Goal: Task Accomplishment & Management: Complete application form

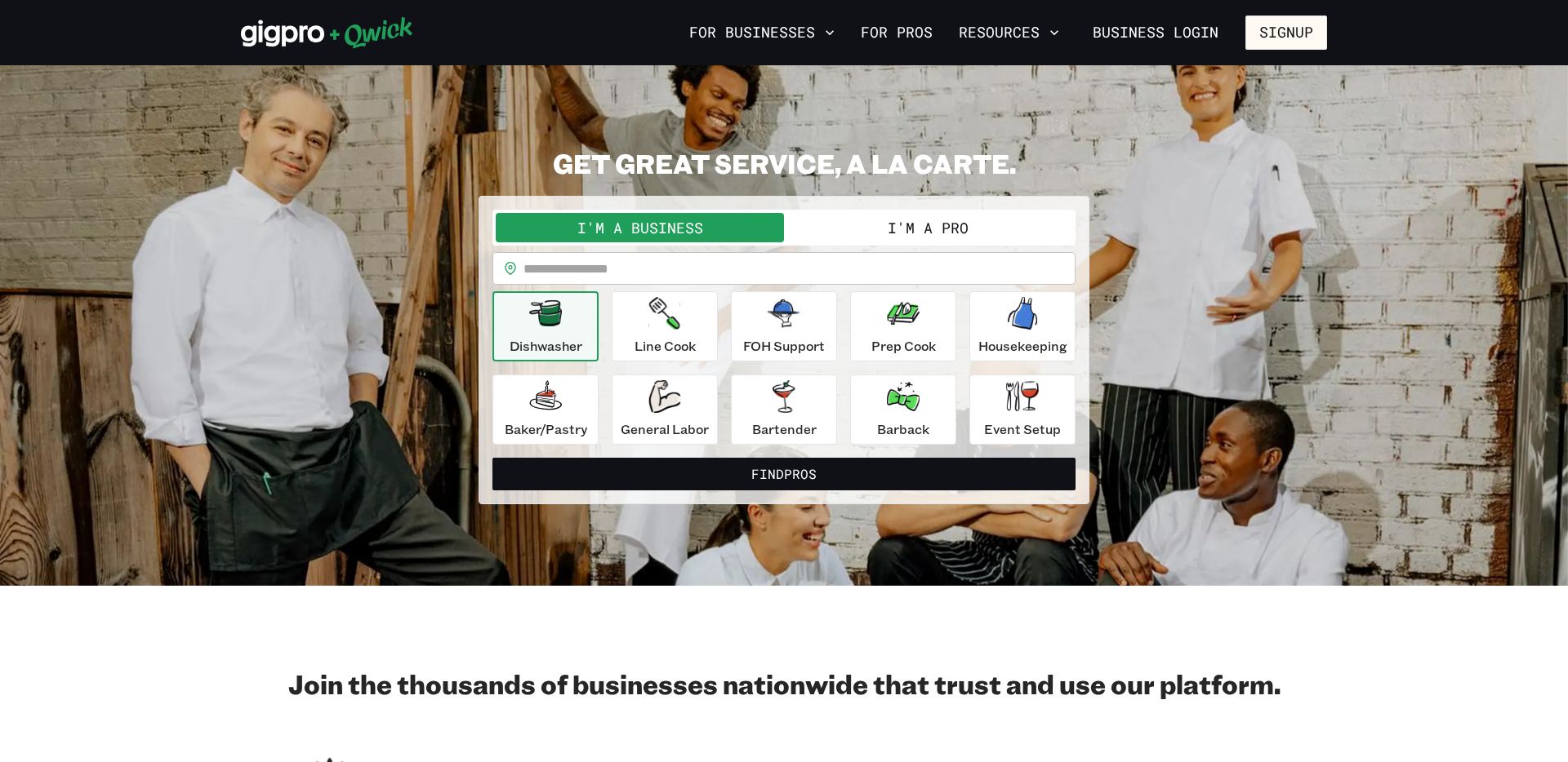
click at [918, 225] on button "I'm a Pro" at bounding box center [927, 227] width 288 height 29
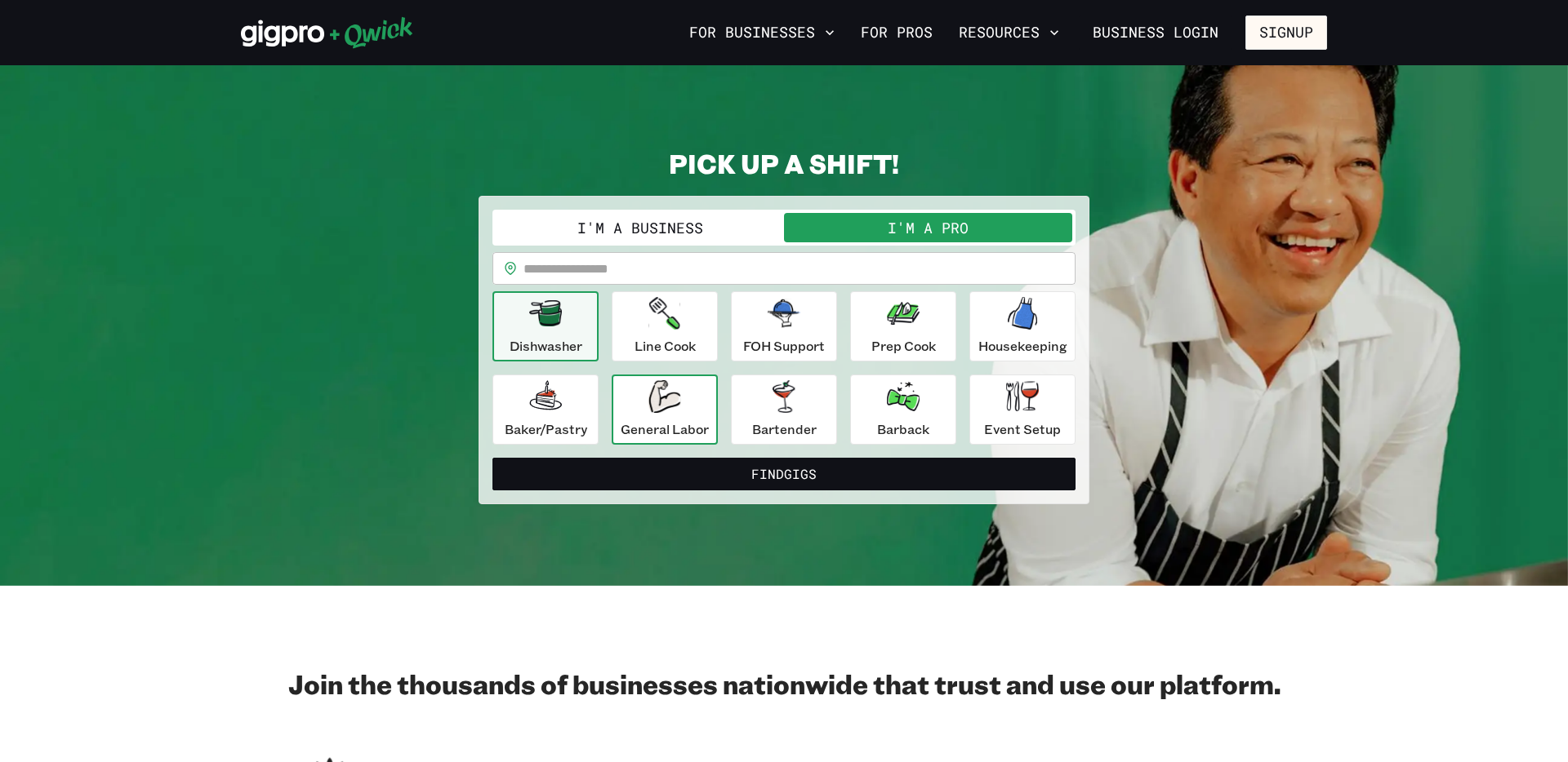
click at [698, 397] on div "General Labor" at bounding box center [665, 410] width 88 height 59
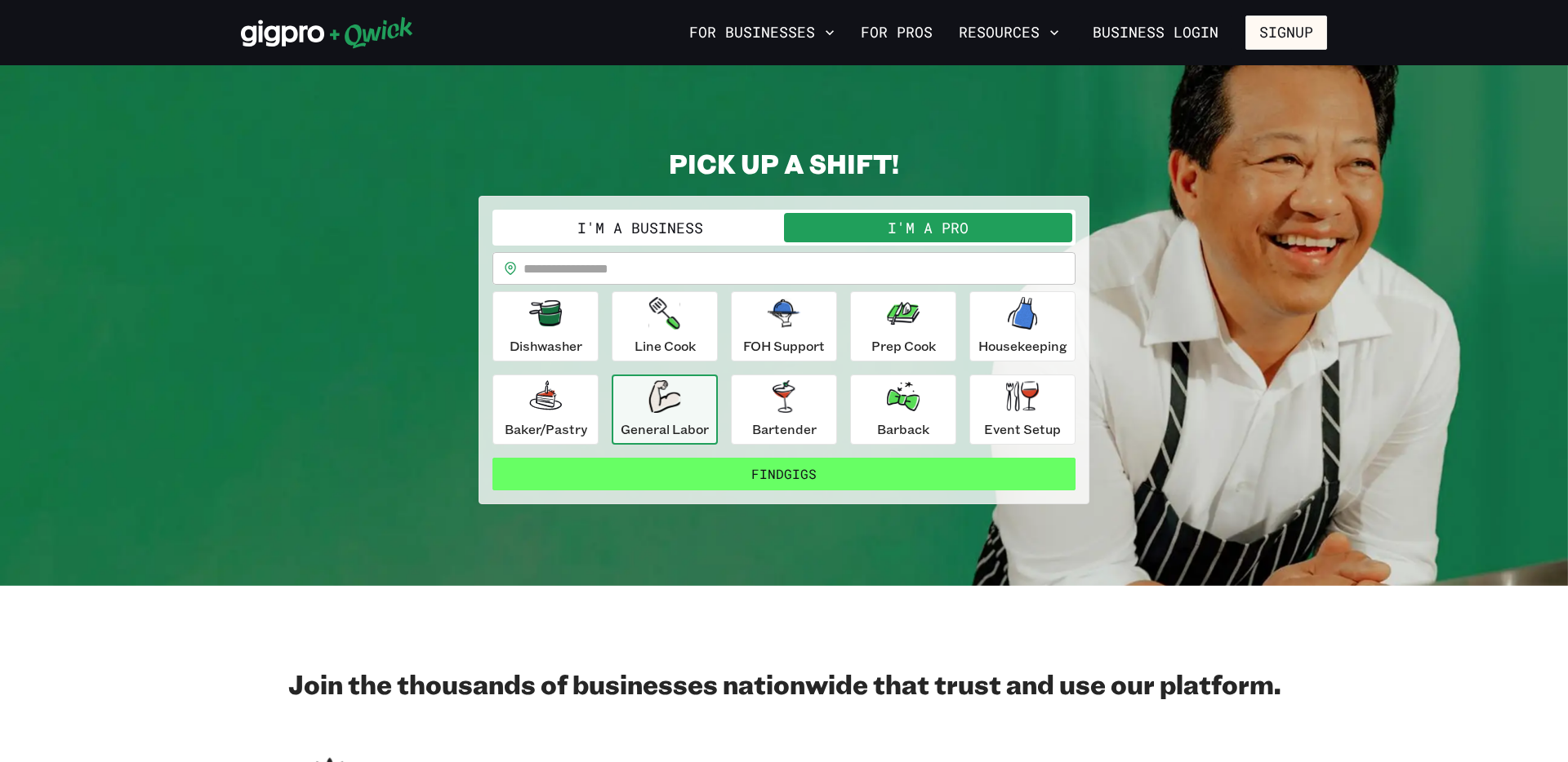
click at [785, 480] on button "Find Gigs" at bounding box center [784, 474] width 583 height 33
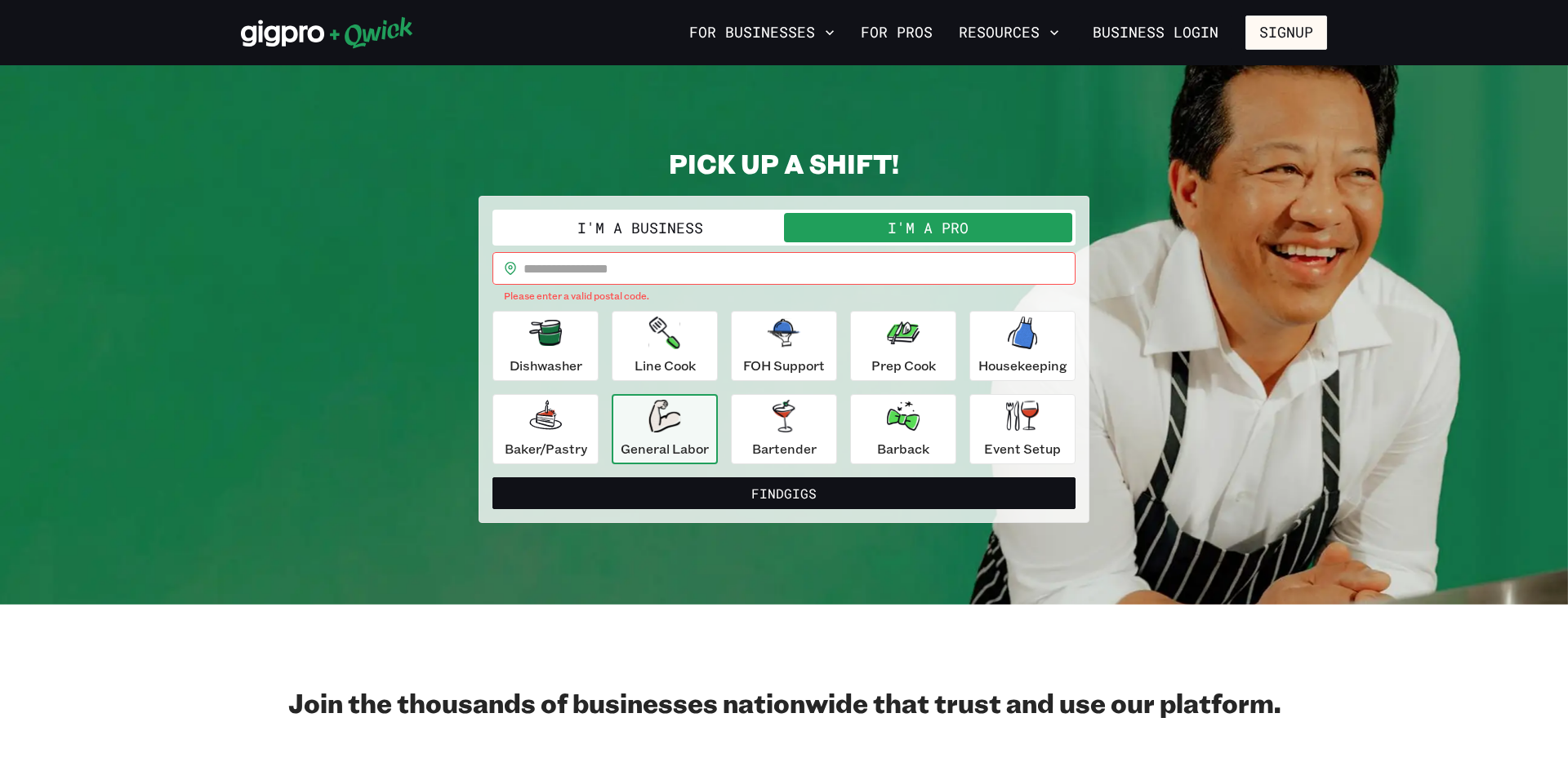
click at [674, 271] on input "text" at bounding box center [799, 268] width 552 height 33
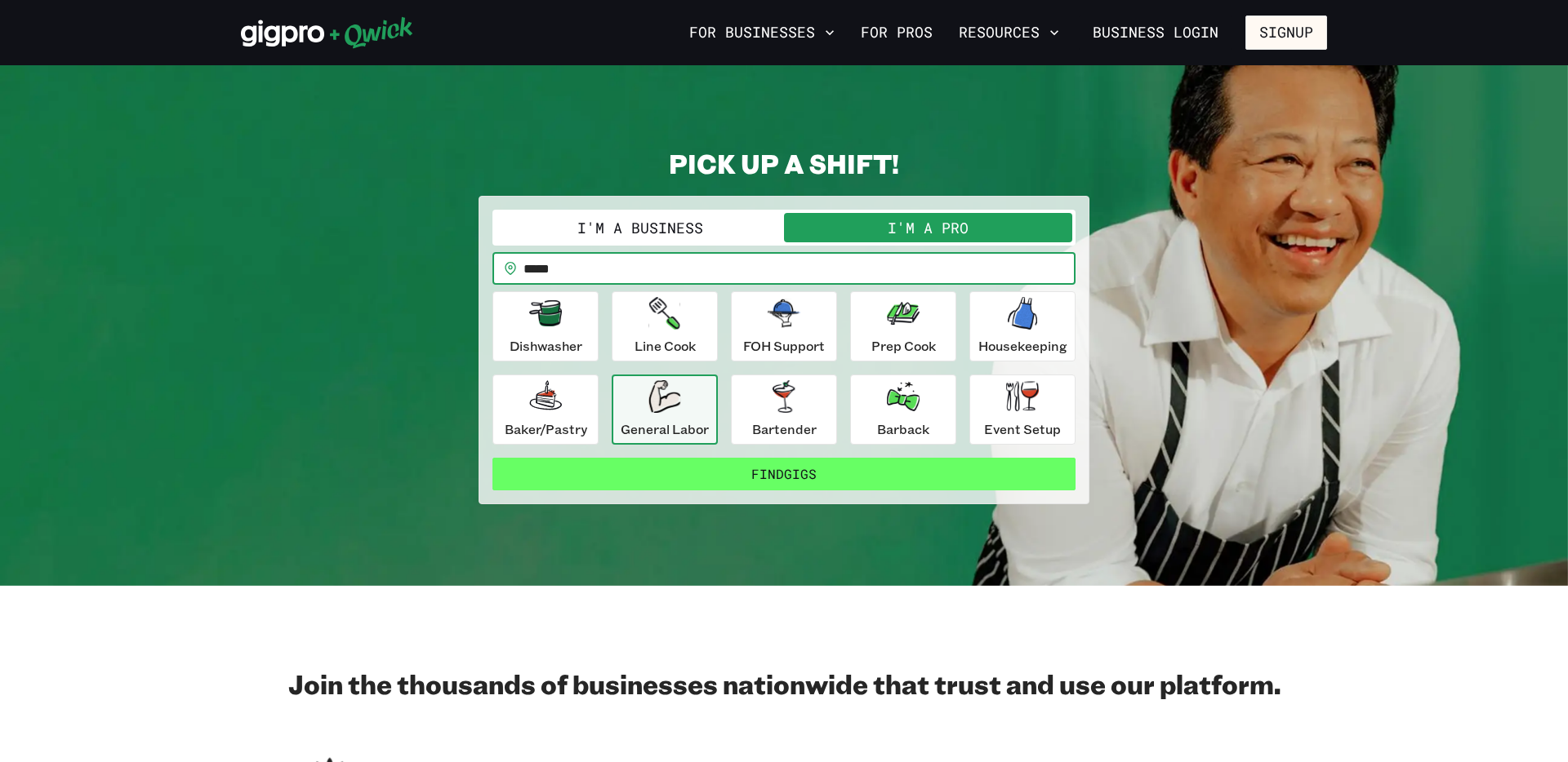
type input "*****"
click at [775, 471] on button "Find Gigs" at bounding box center [784, 474] width 583 height 33
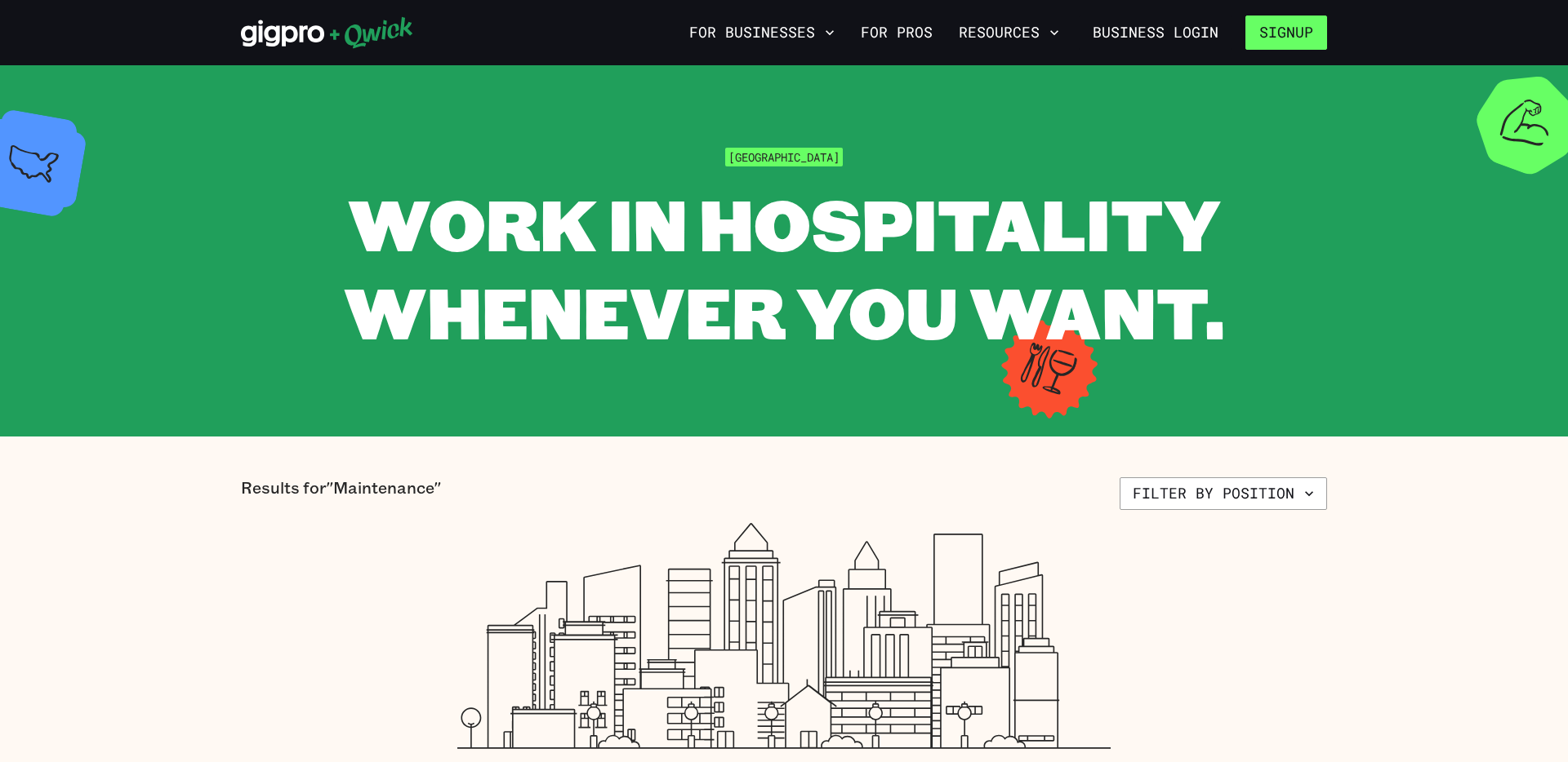
click at [1274, 35] on button "Signup" at bounding box center [1286, 33] width 82 height 35
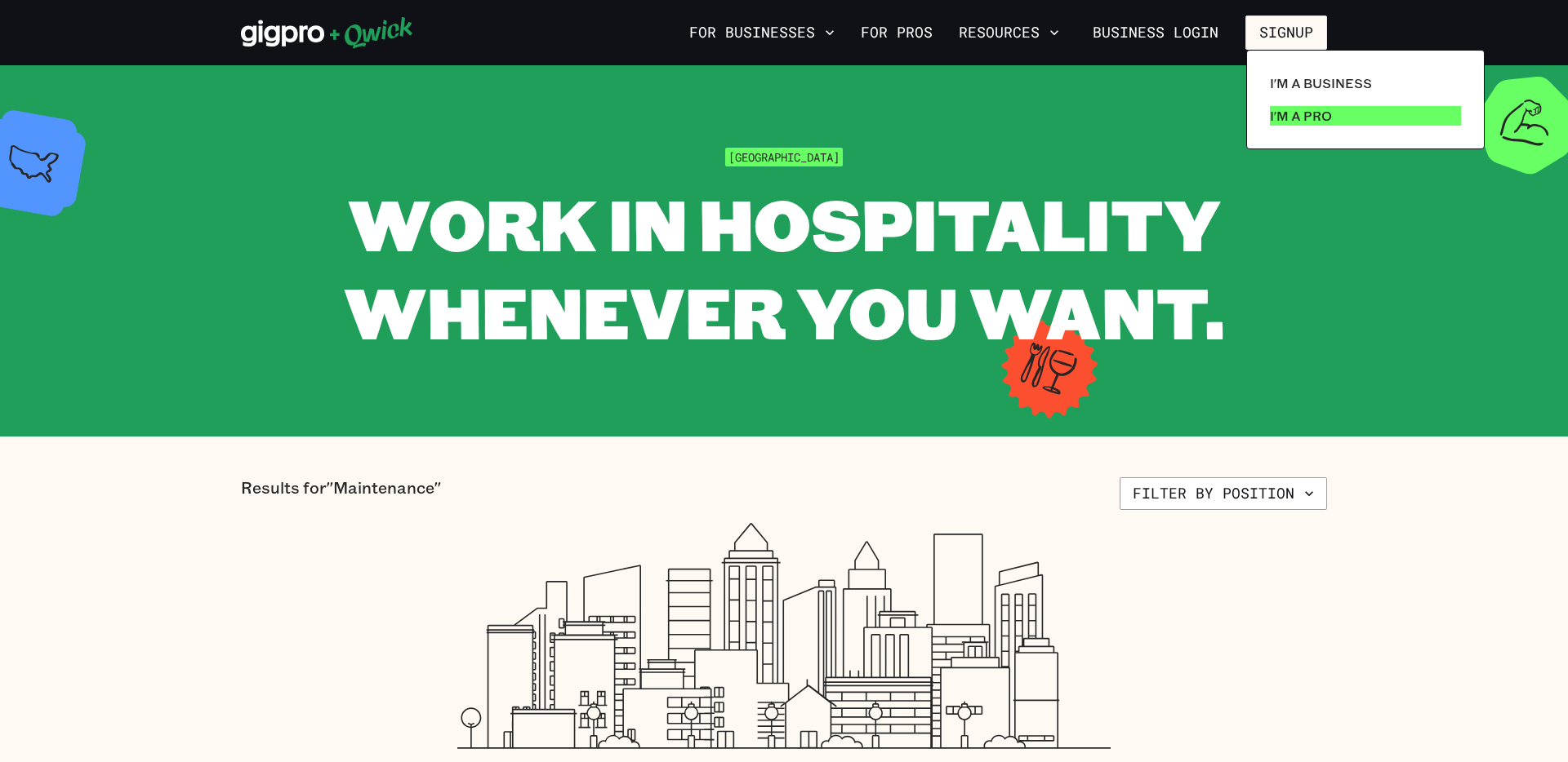
click at [1288, 121] on p "I'm a Pro" at bounding box center [1301, 115] width 62 height 20
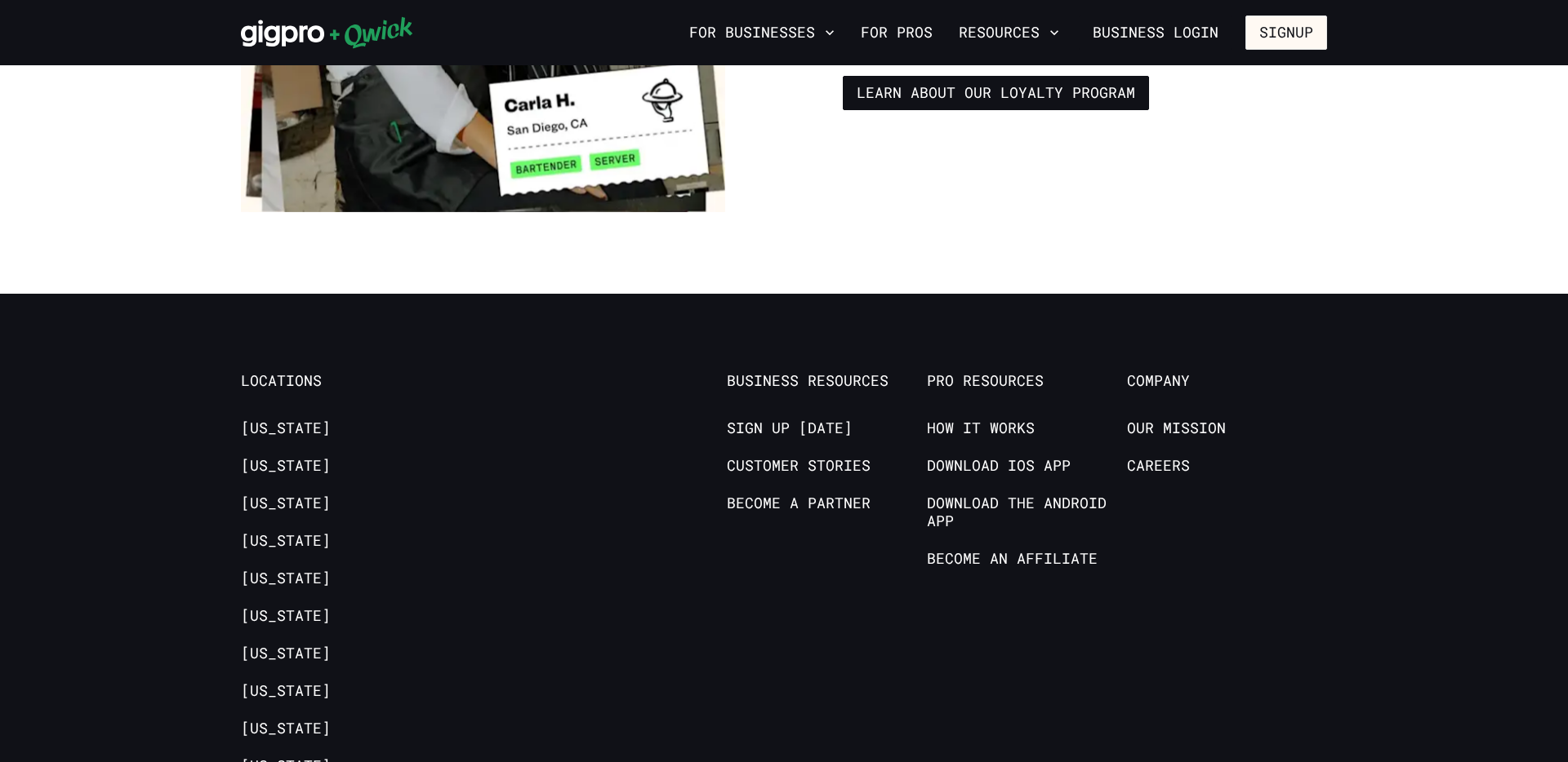
scroll to position [3116, 0]
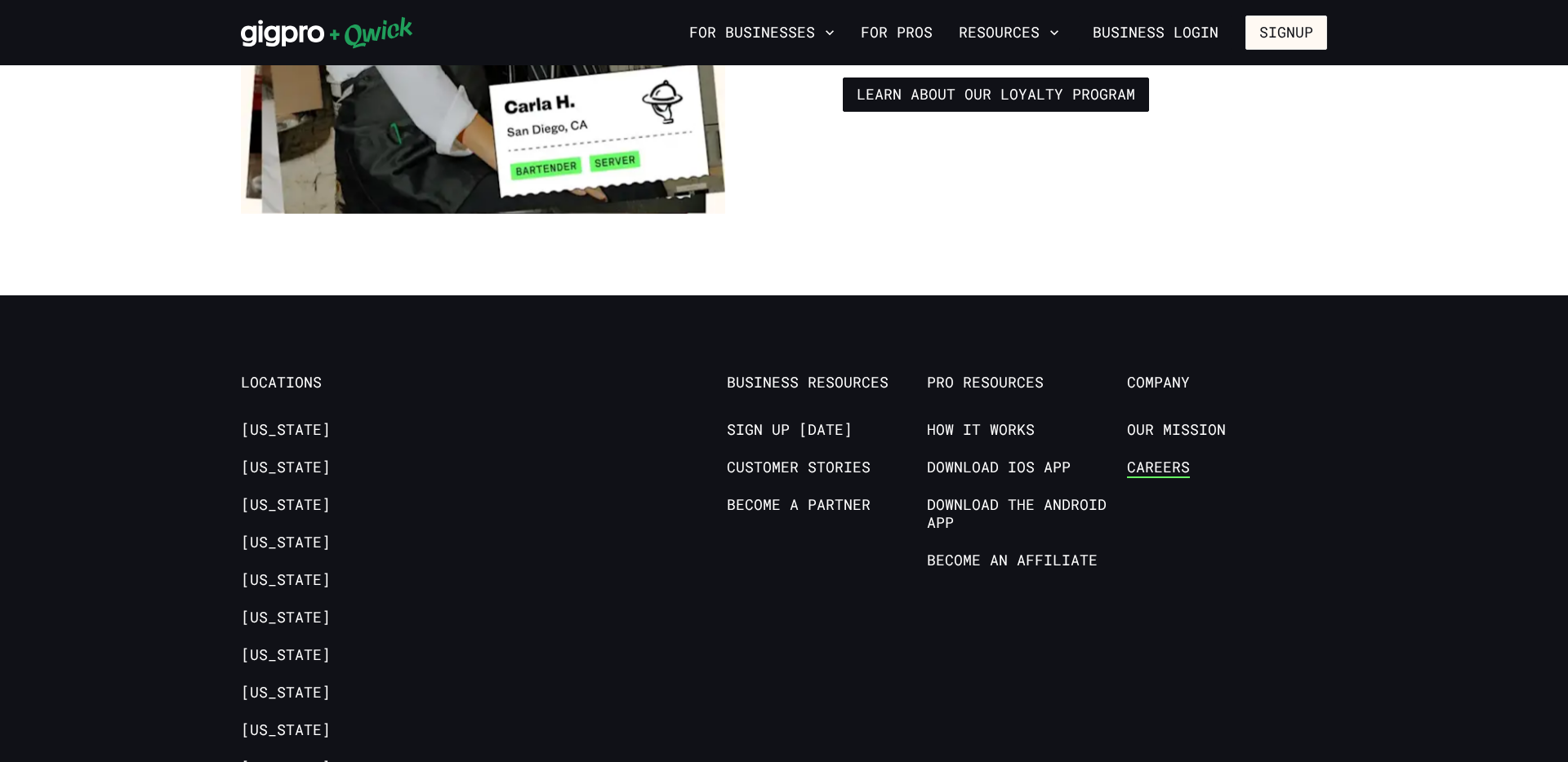
click at [1149, 458] on link "Careers" at bounding box center [1158, 468] width 63 height 20
